Goal: Task Accomplishment & Management: Manage account settings

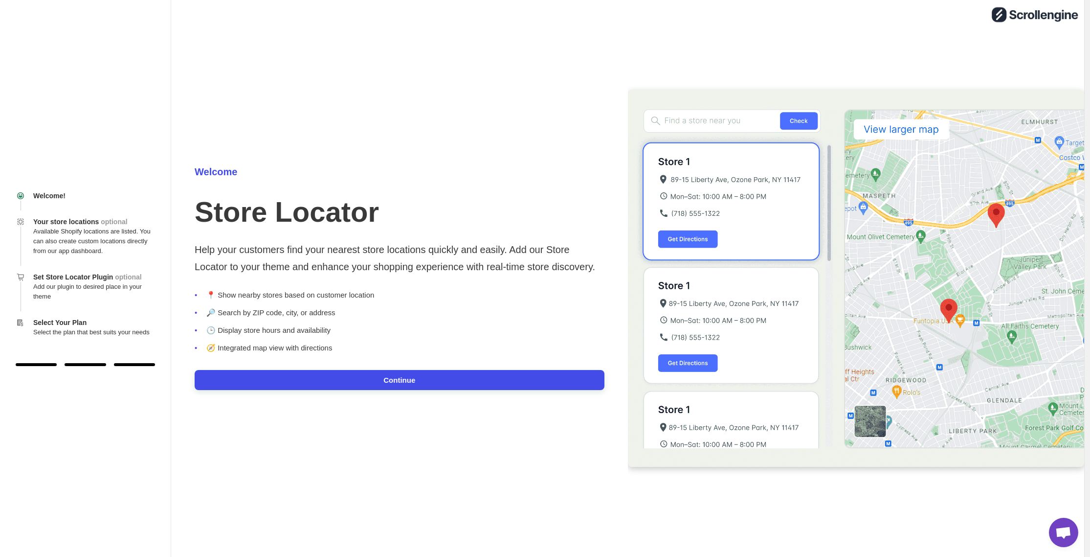
click at [423, 380] on button "Continue" at bounding box center [400, 380] width 410 height 20
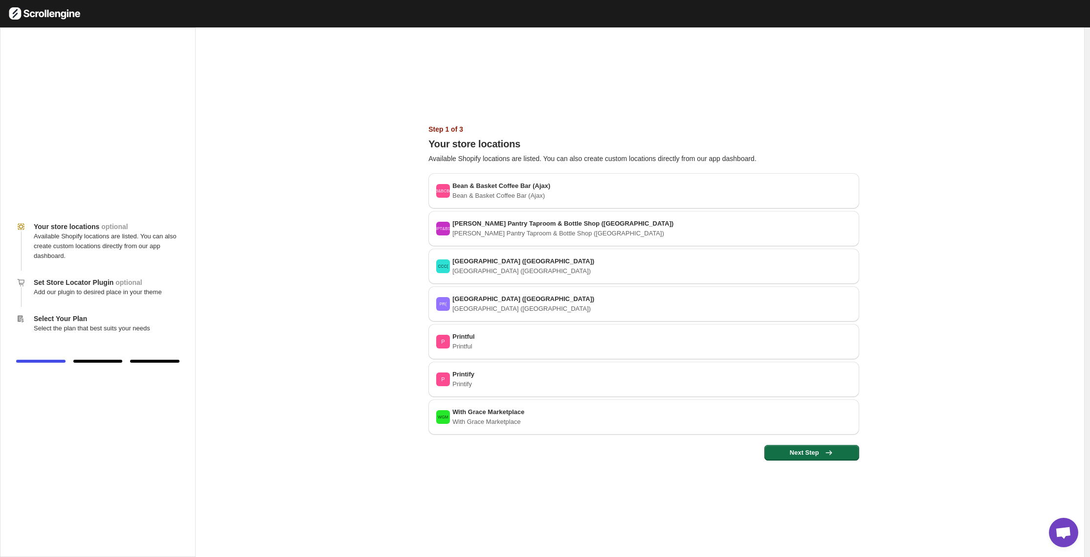
click at [853, 454] on span "Next Step" at bounding box center [811, 453] width 83 height 10
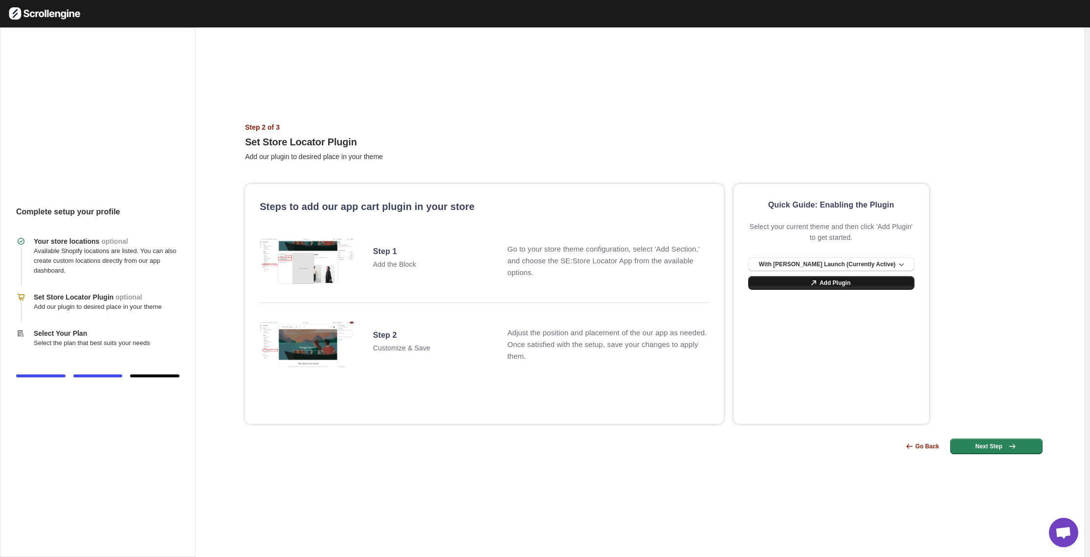
click at [840, 284] on span "Add Plugin" at bounding box center [835, 283] width 31 height 8
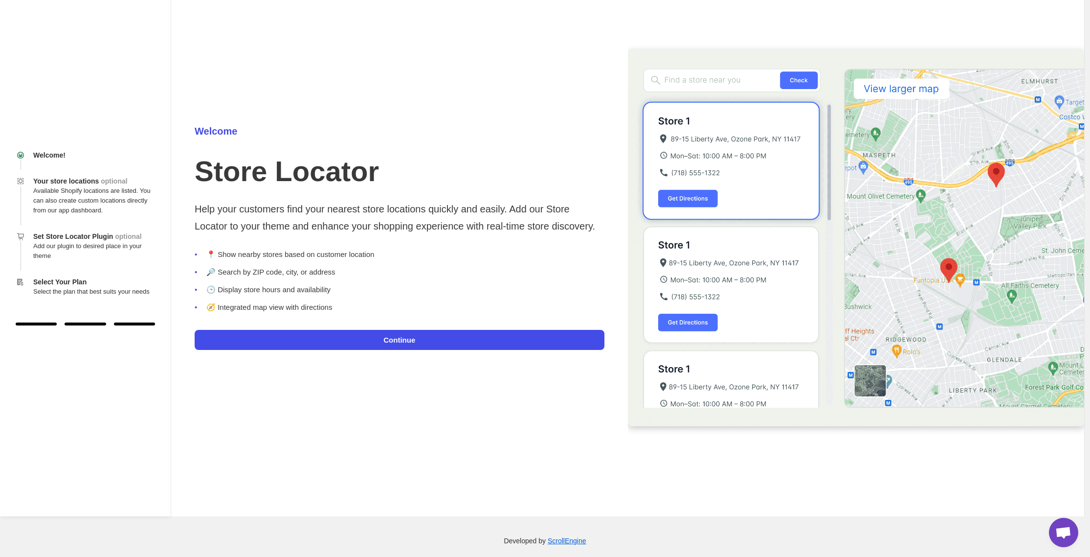
scroll to position [49, 0]
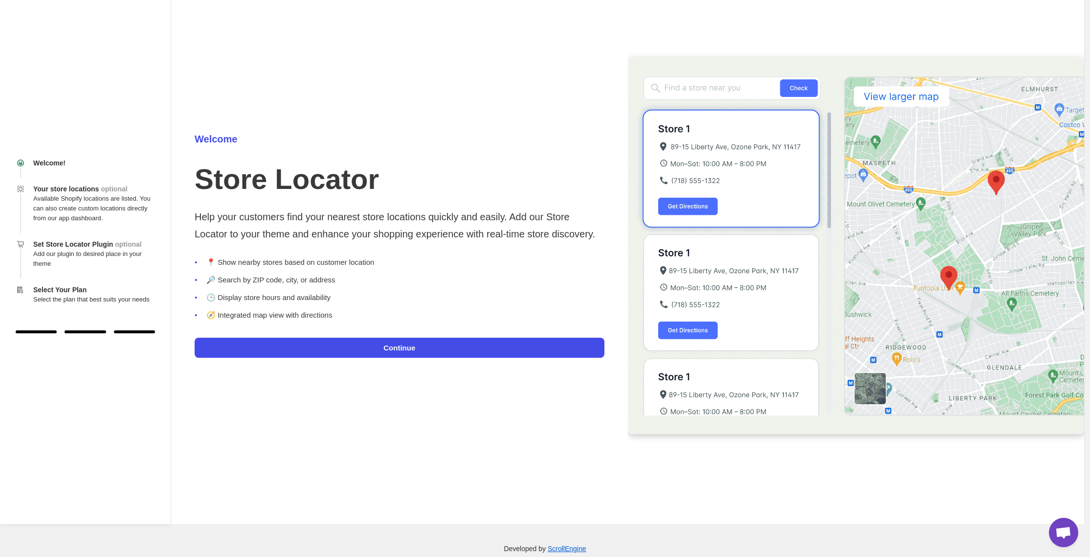
scroll to position [32, 0]
click at [319, 341] on button "Continue" at bounding box center [400, 348] width 410 height 20
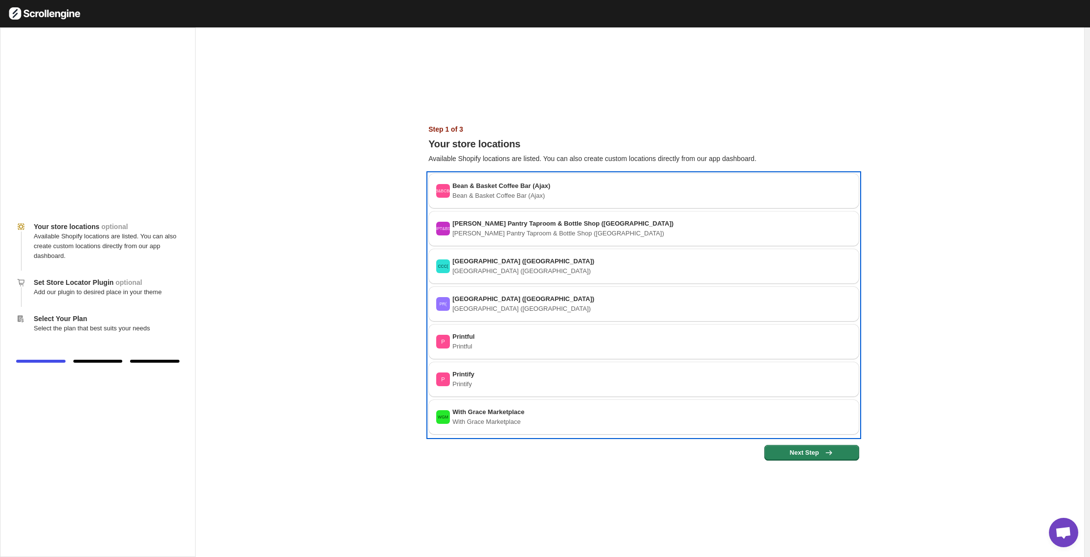
drag, startPoint x: 826, startPoint y: 348, endPoint x: 568, endPoint y: 358, distance: 257.5
click at [602, 365] on div "B&BCB( Bean & Basket Coffee Bar (Ajax) Bean & Basket Coffee Bar (Ajax) BPT&BS( …" at bounding box center [643, 305] width 431 height 264
click at [533, 345] on div "P Printful Printful" at bounding box center [643, 342] width 415 height 20
drag, startPoint x: 457, startPoint y: 339, endPoint x: 606, endPoint y: 334, distance: 149.3
click at [606, 334] on div "P Printful Printful" at bounding box center [643, 342] width 415 height 20
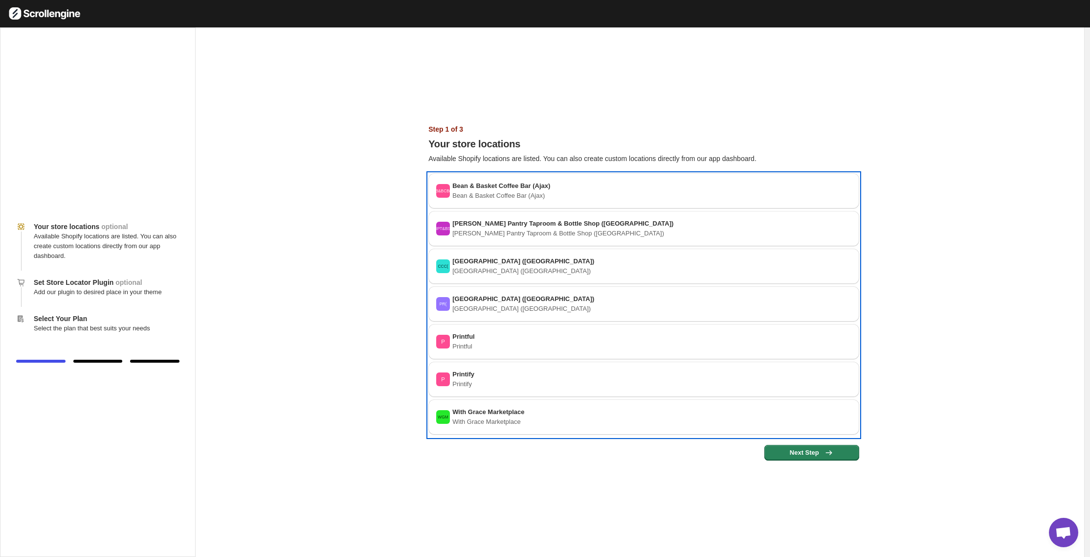
click at [491, 343] on div "P Printful Printful" at bounding box center [643, 342] width 415 height 20
click at [471, 376] on div "P Printify Printify" at bounding box center [643, 379] width 415 height 20
drag, startPoint x: 486, startPoint y: 383, endPoint x: 573, endPoint y: 384, distance: 86.6
click at [558, 383] on div "P Printify Printify" at bounding box center [643, 379] width 415 height 20
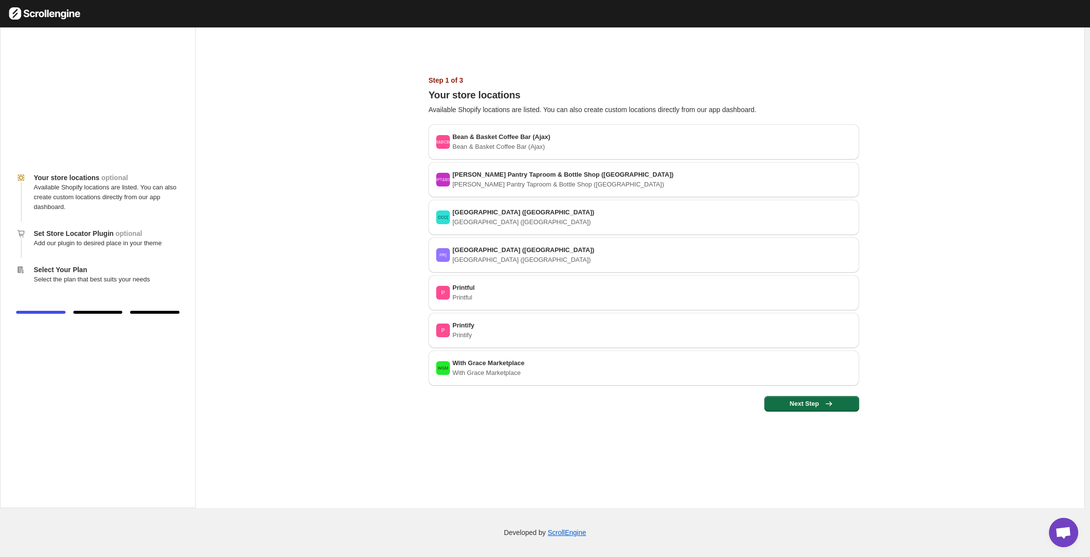
click at [834, 402] on icon "button" at bounding box center [829, 404] width 10 height 10
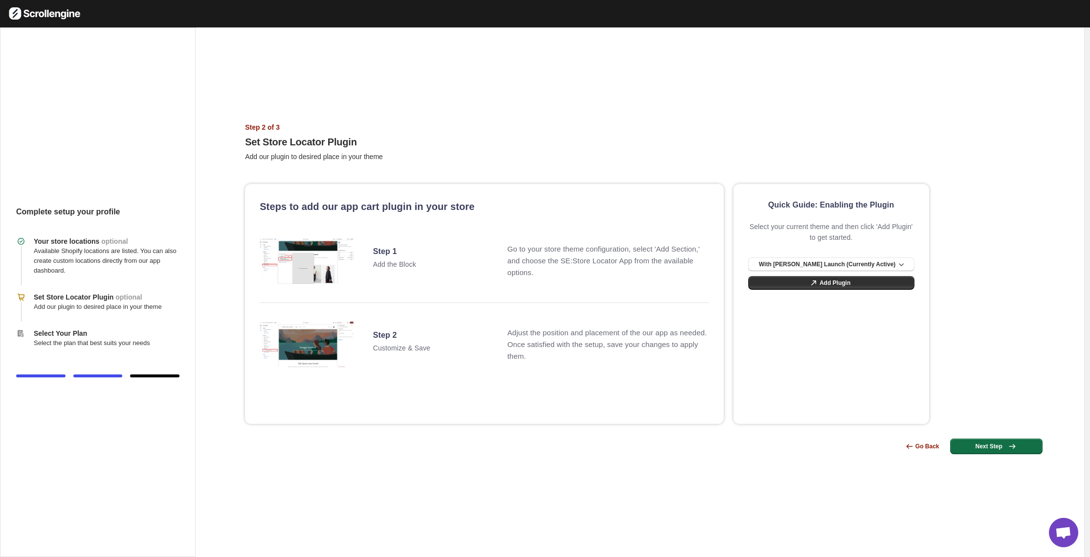
click at [998, 444] on span "Next Step" at bounding box center [996, 446] width 81 height 10
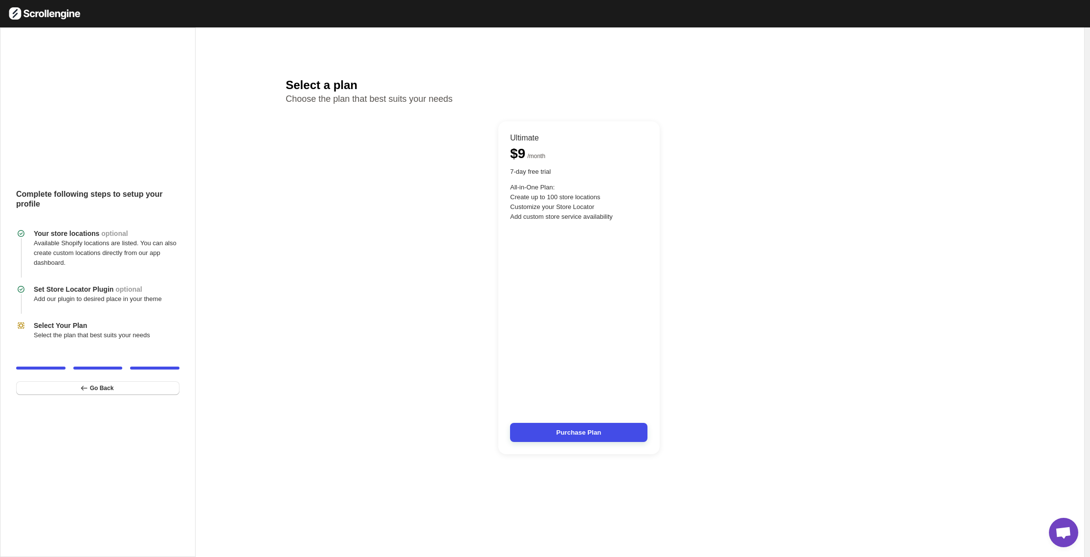
click at [627, 431] on button "Purchase Plan" at bounding box center [578, 432] width 137 height 19
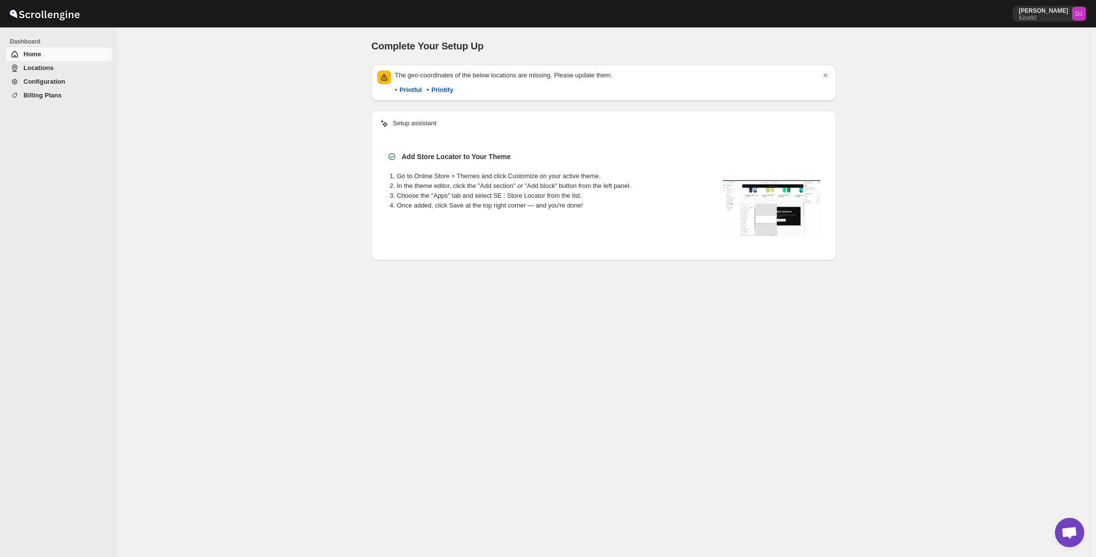
click at [49, 70] on span "Locations" at bounding box center [38, 67] width 30 height 7
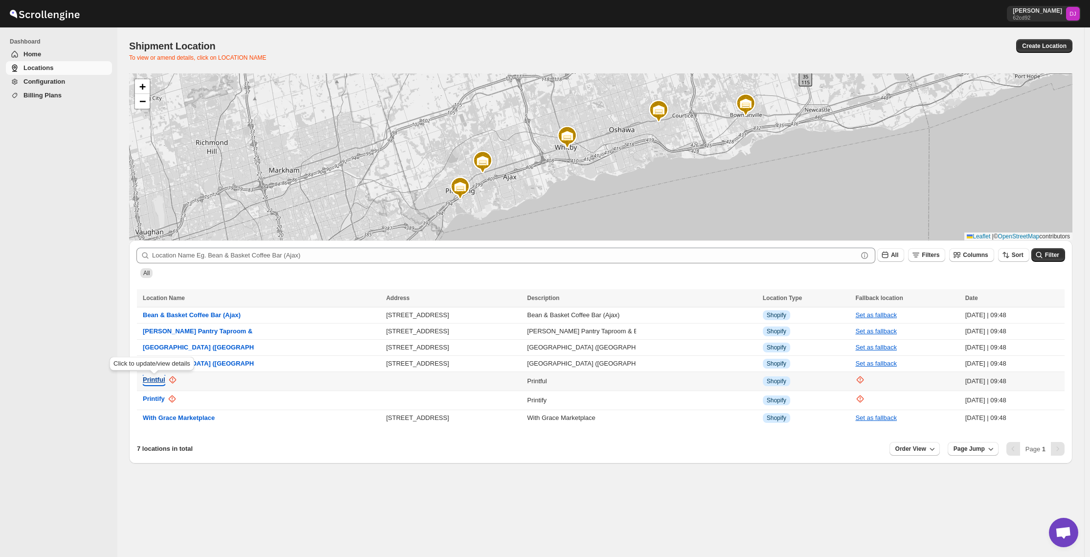
click at [159, 383] on span "Printful" at bounding box center [154, 379] width 22 height 7
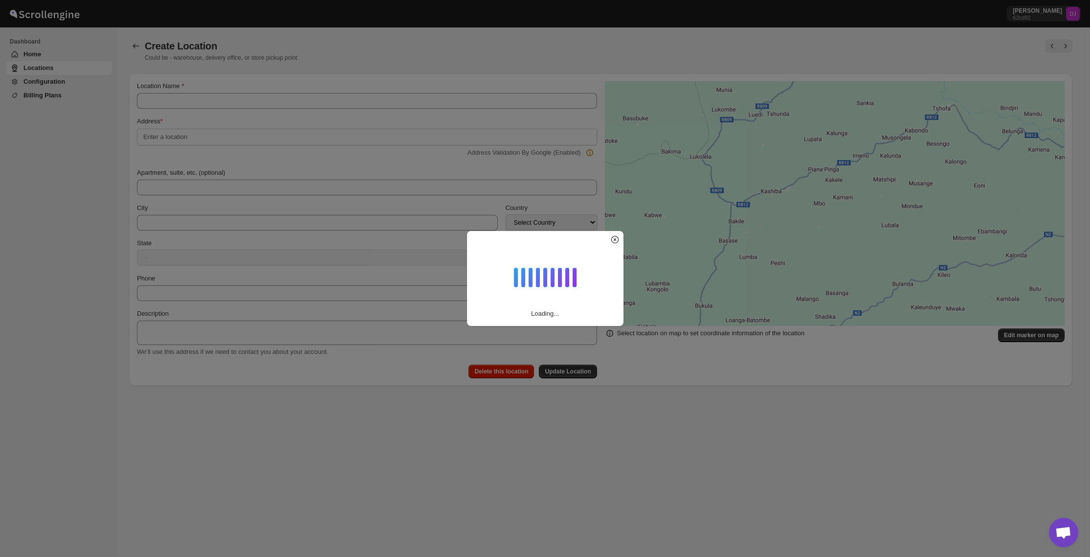
type input "Printful"
select select "CA"
type textarea "Printful"
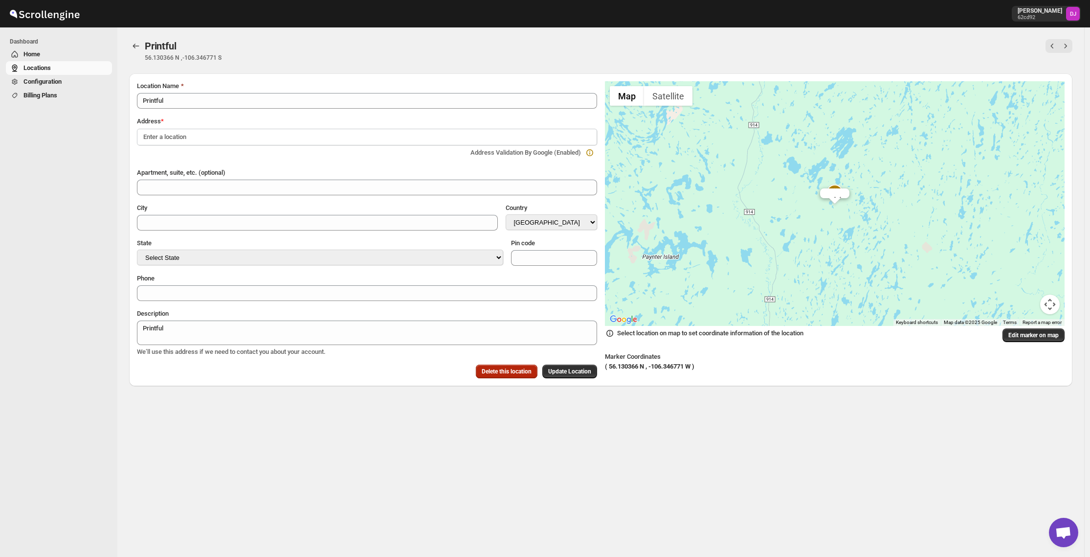
click at [520, 372] on span "Delete this location" at bounding box center [507, 371] width 50 height 8
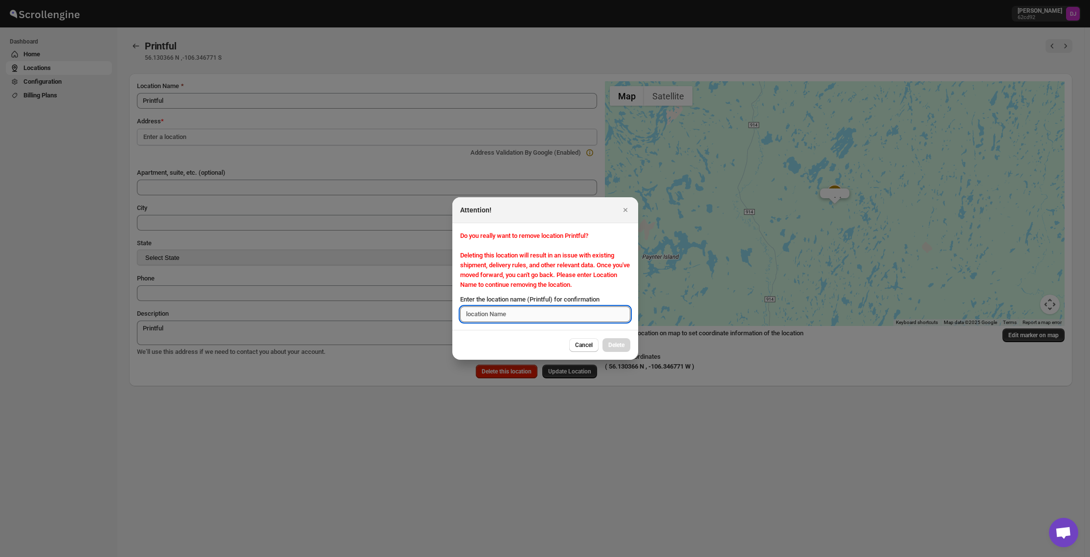
click at [531, 317] on input "Enter the location name (Printful) for confirmation" at bounding box center [545, 314] width 170 height 16
type input "Printful"
click at [620, 345] on span "Delete" at bounding box center [616, 345] width 16 height 8
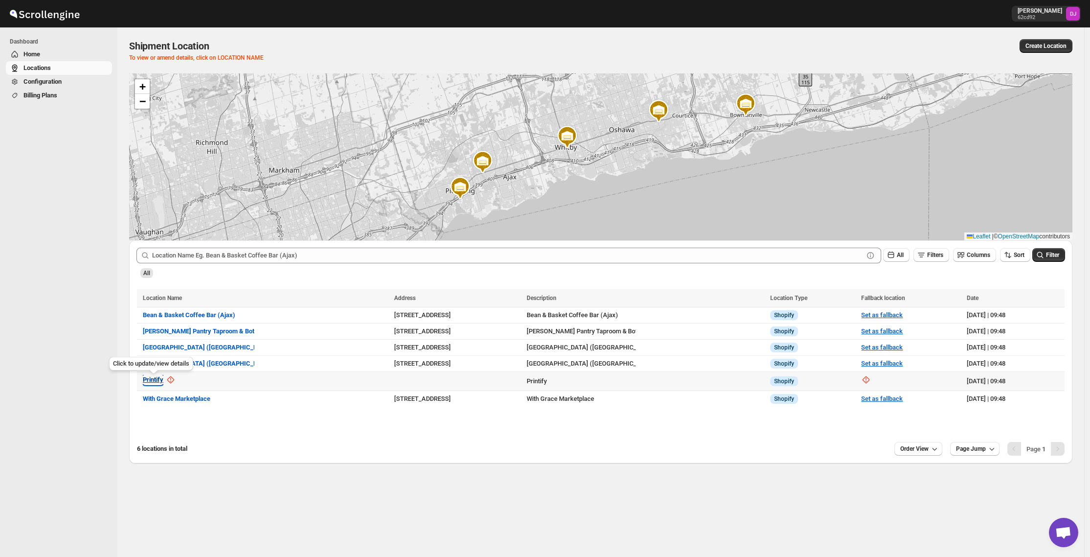
click at [148, 384] on button "Printify" at bounding box center [153, 380] width 21 height 10
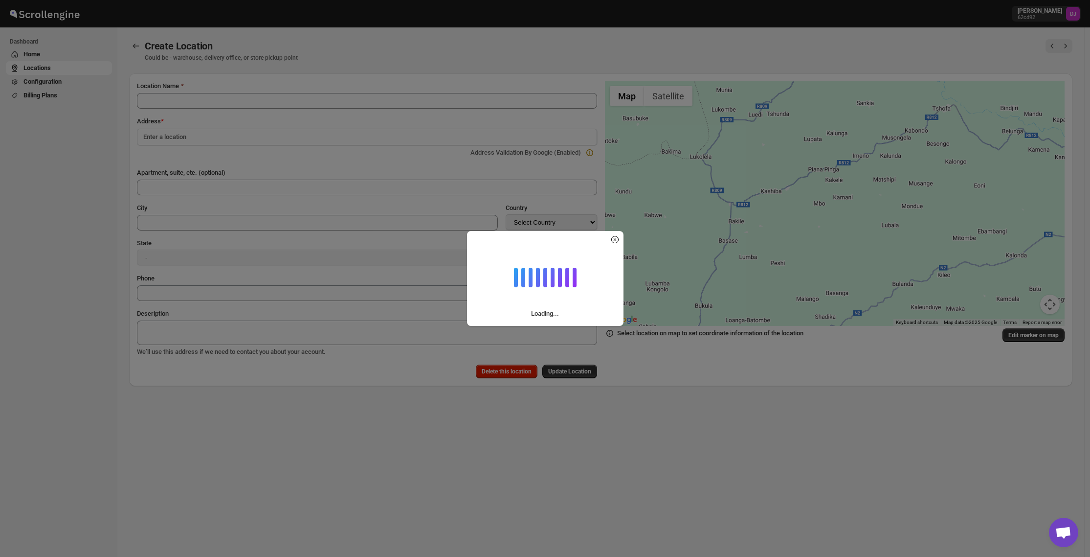
type input "Printify"
select select "CA"
type textarea "Printify"
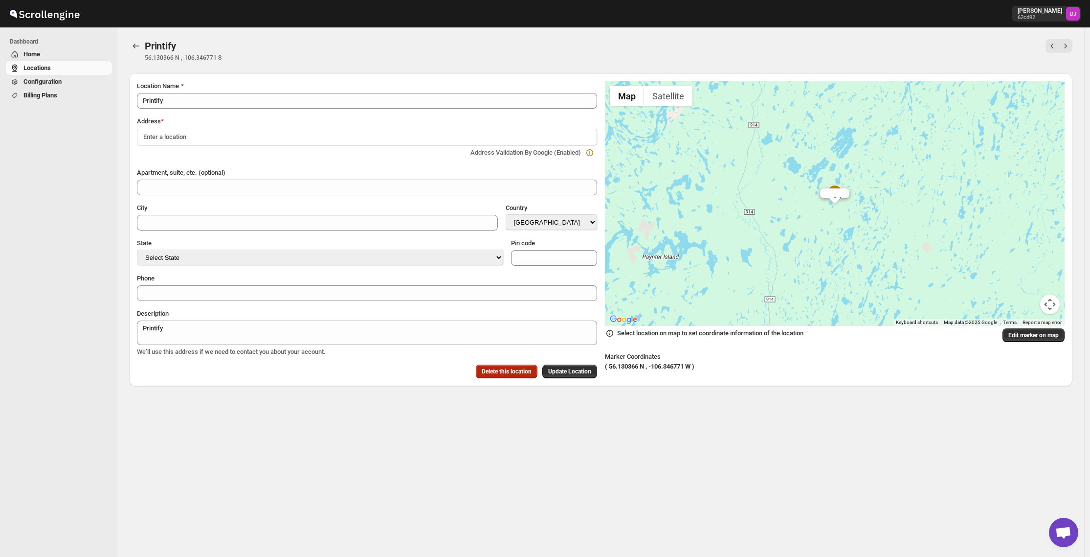
click at [485, 371] on span "Delete this location" at bounding box center [507, 371] width 50 height 8
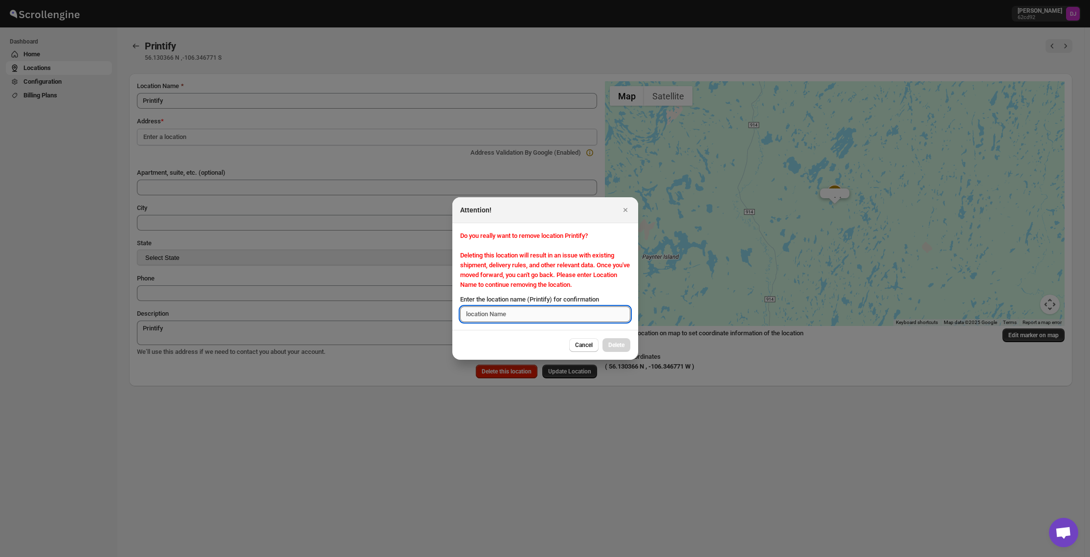
click at [551, 314] on input "Enter the location name (Printify) for confirmation" at bounding box center [545, 314] width 170 height 16
type input "p"
type input "Printify"
click at [617, 339] on button "Delete" at bounding box center [617, 345] width 28 height 14
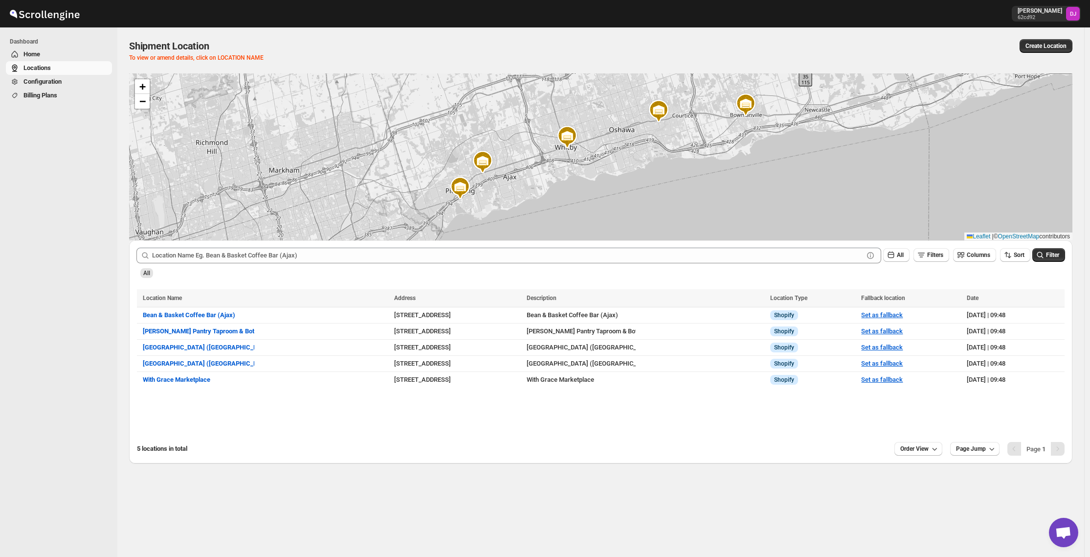
click at [1061, 526] on span "Open chat" at bounding box center [1063, 531] width 29 height 29
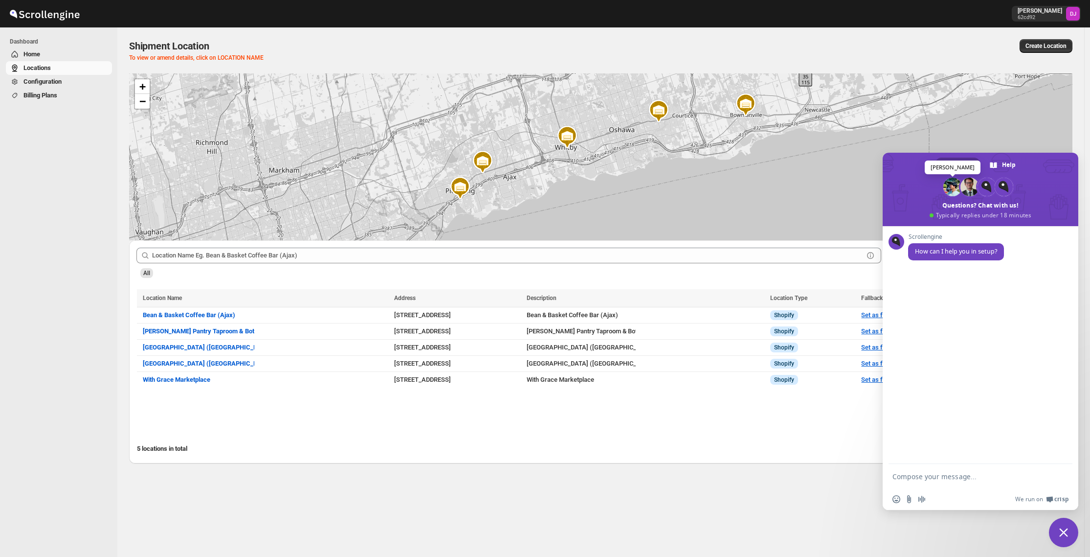
click at [953, 189] on span at bounding box center [952, 187] width 19 height 19
click at [936, 478] on textarea "Compose your message..." at bounding box center [971, 476] width 157 height 24
type textarea "Hey, it looks like"
click at [60, 88] on link "Configuration" at bounding box center [59, 82] width 106 height 14
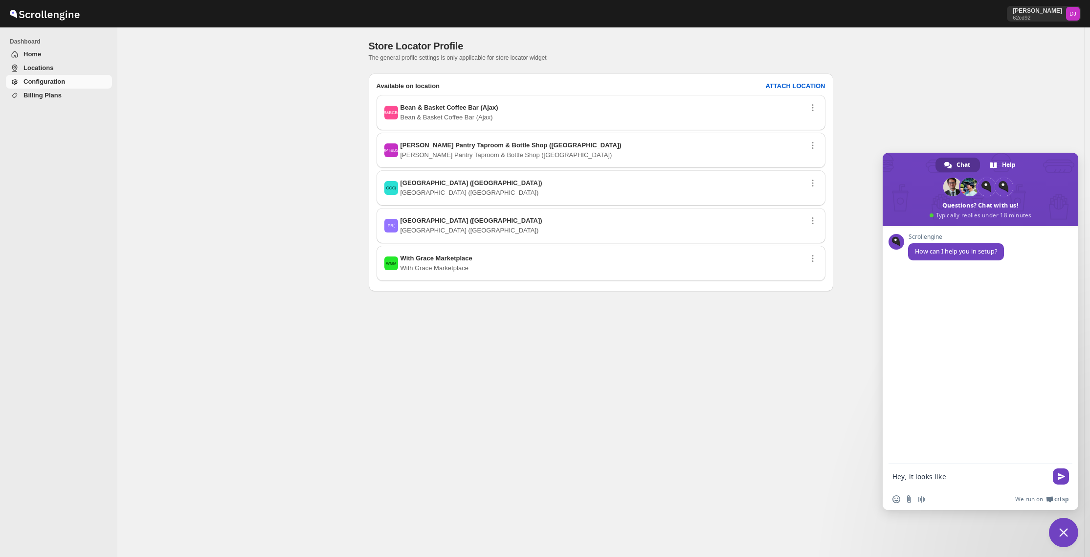
click at [39, 91] on span "Billing Plans" at bounding box center [42, 94] width 38 height 7
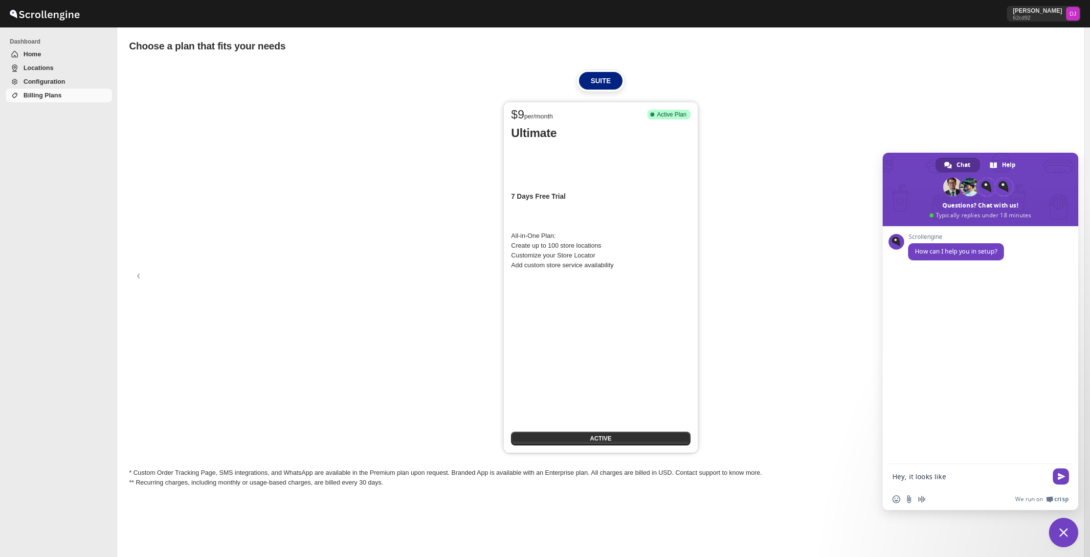
click at [43, 62] on link "Locations" at bounding box center [59, 68] width 106 height 14
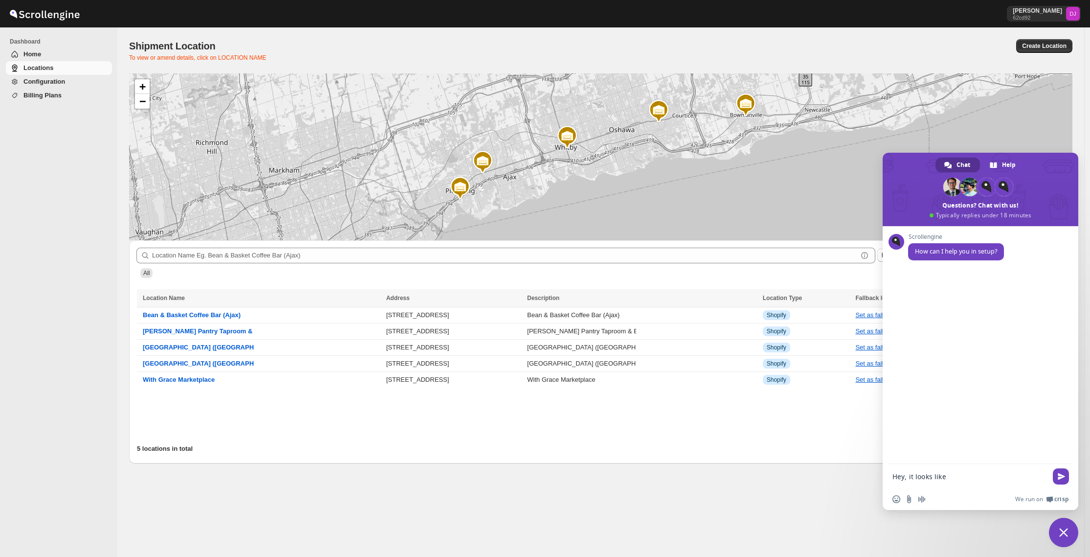
click at [43, 52] on span "Home" at bounding box center [66, 54] width 87 height 10
